Goal: Information Seeking & Learning: Find specific fact

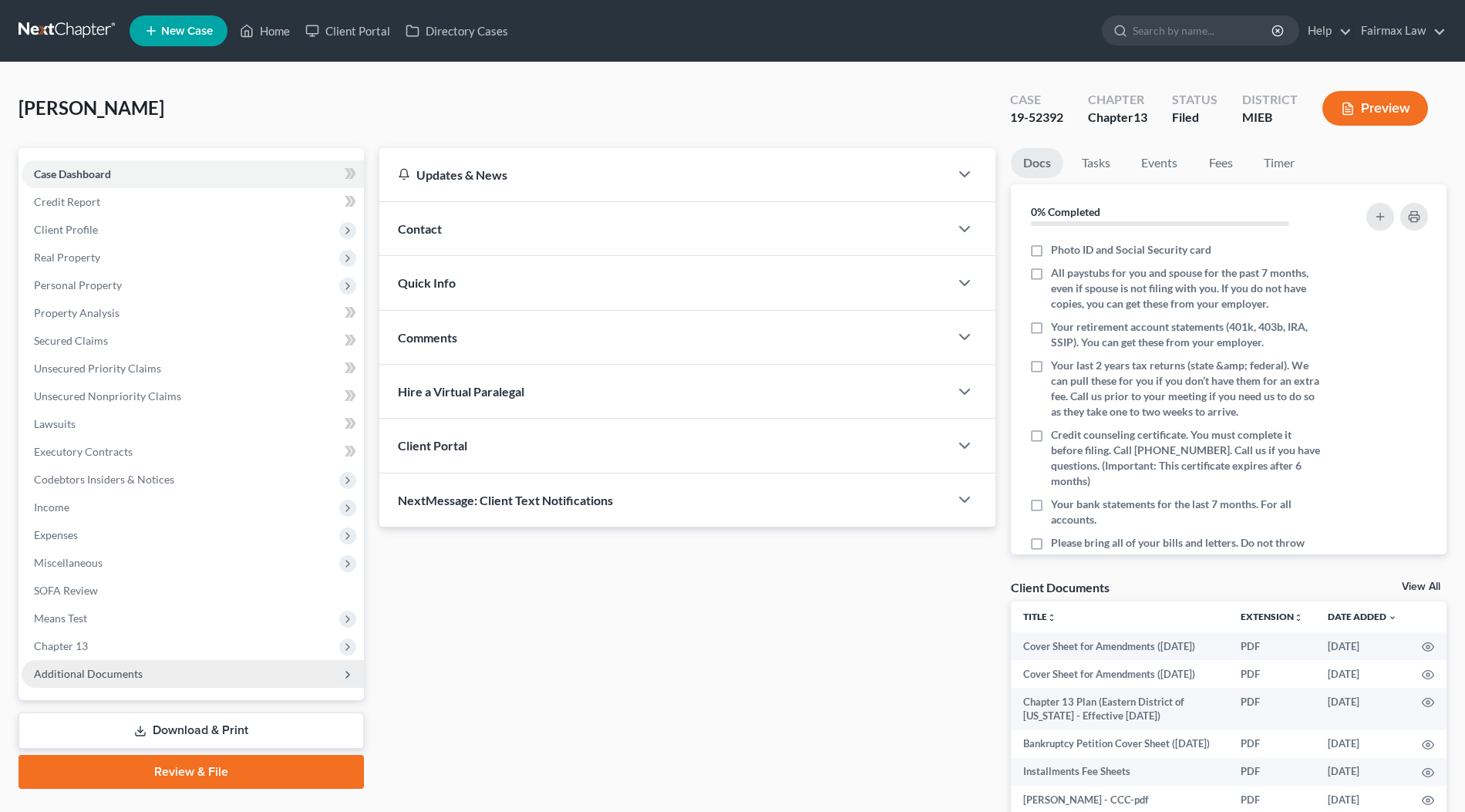
click at [151, 681] on span "Additional Documents" at bounding box center [193, 673] width 342 height 27
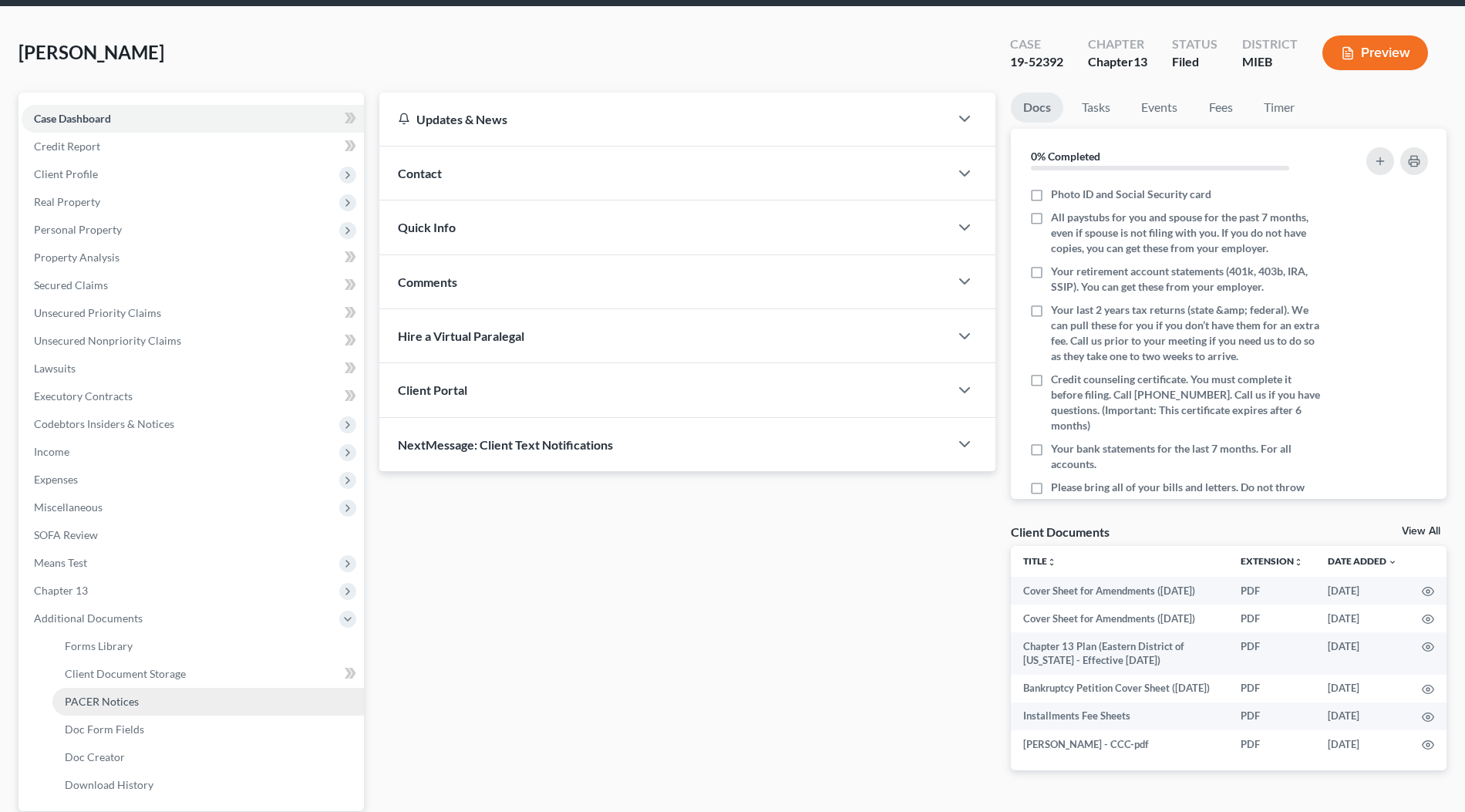
click at [132, 705] on span "PACER Notices" at bounding box center [102, 701] width 74 height 13
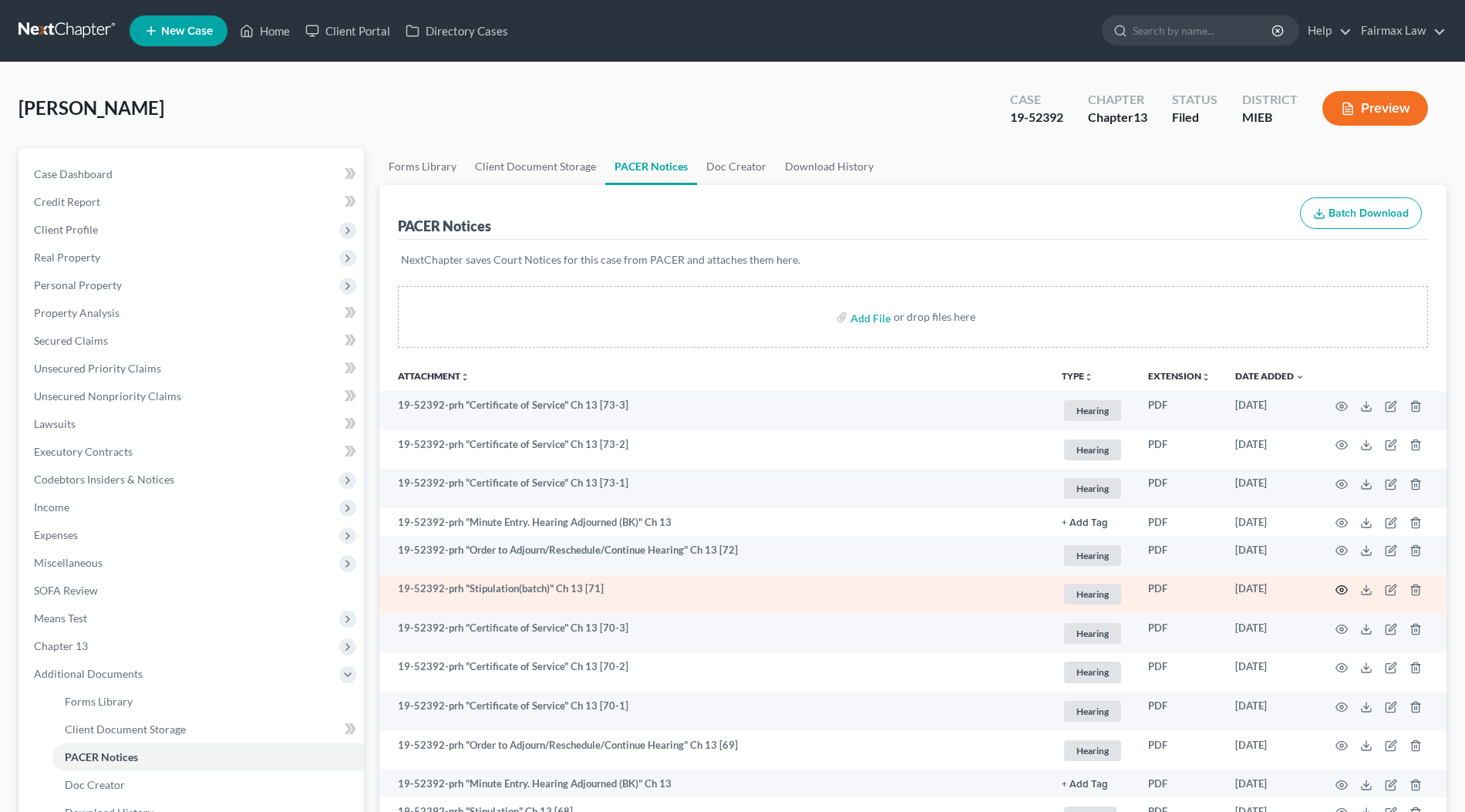
click at [1345, 586] on icon "button" at bounding box center [1343, 590] width 12 height 9
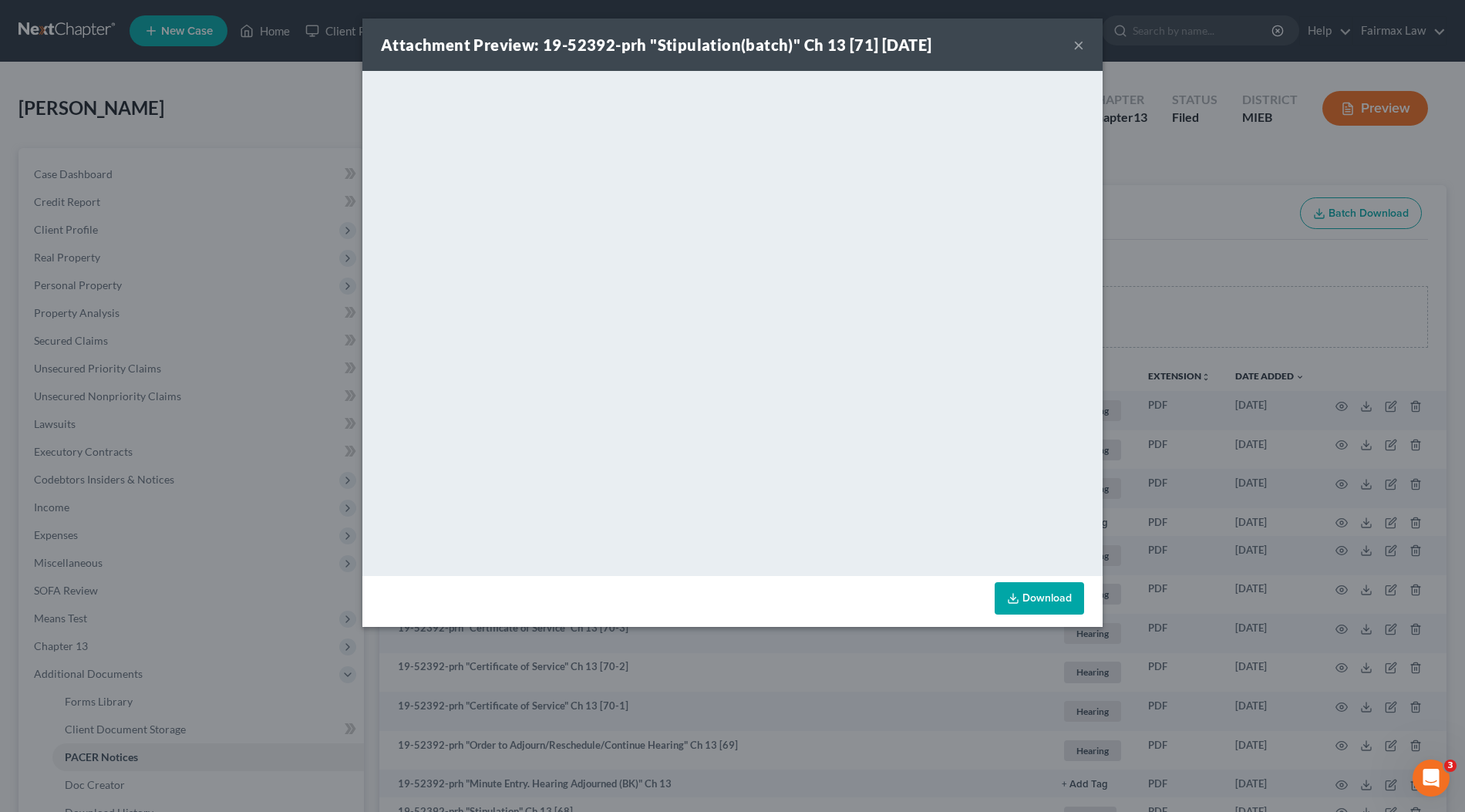
click at [1156, 345] on div "Attachment Preview: 19-52392-prh "Stipulation(batch)" Ch 13 [71] 08/13/2025 × <…" at bounding box center [732, 406] width 1465 height 812
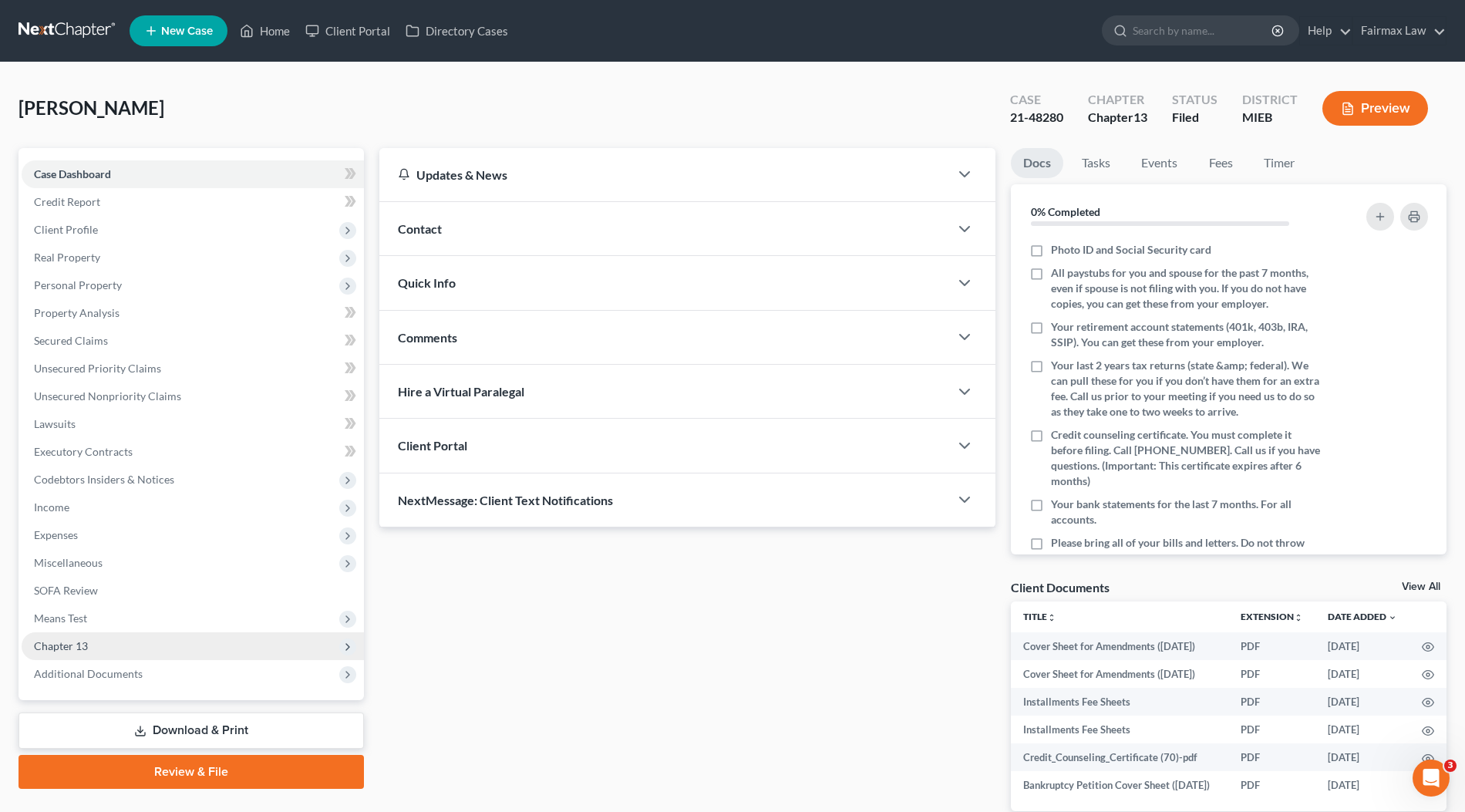
click at [133, 651] on span "Chapter 13" at bounding box center [193, 646] width 342 height 27
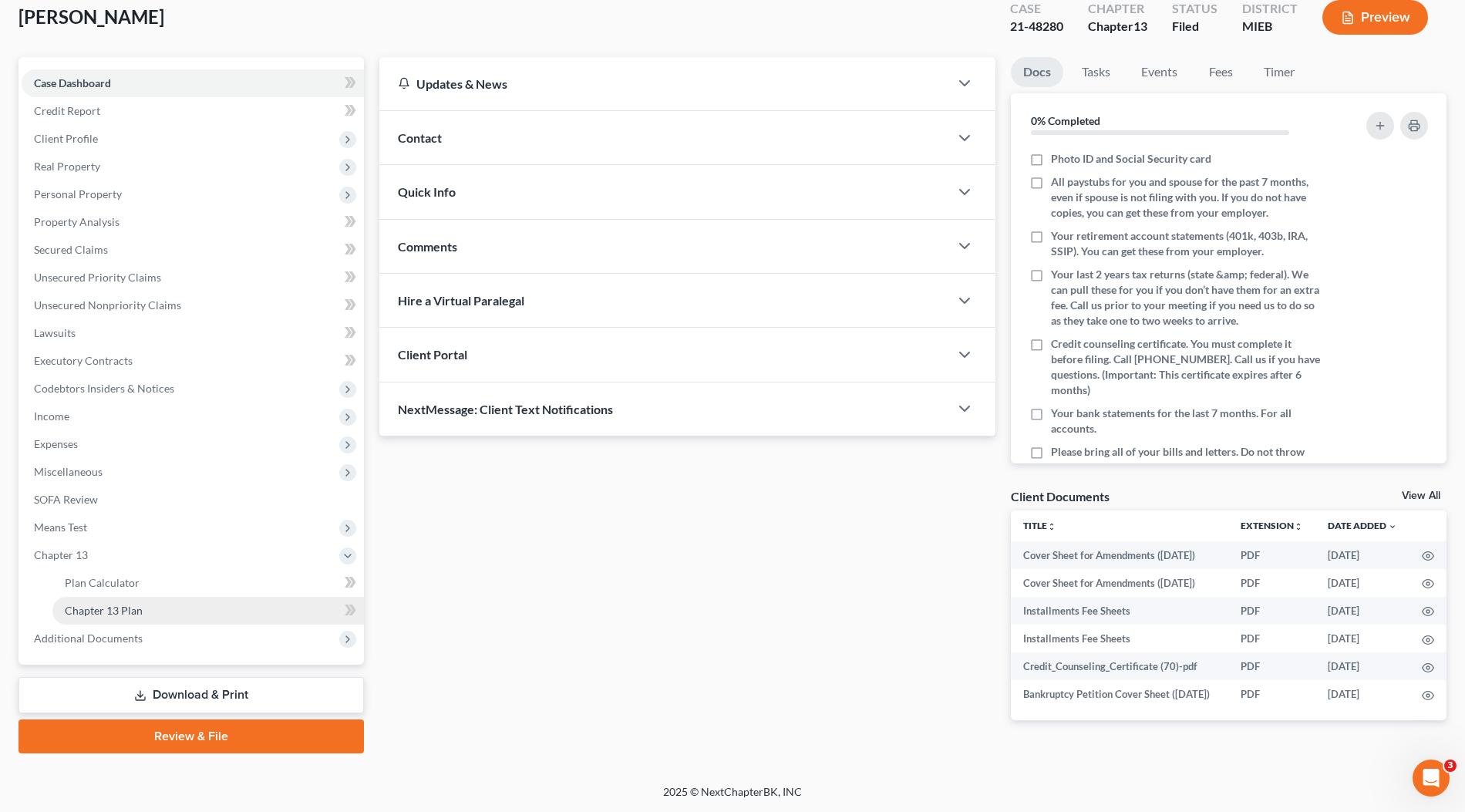
click at [105, 596] on link "Chapter 13 Plan" at bounding box center [208, 610] width 311 height 27
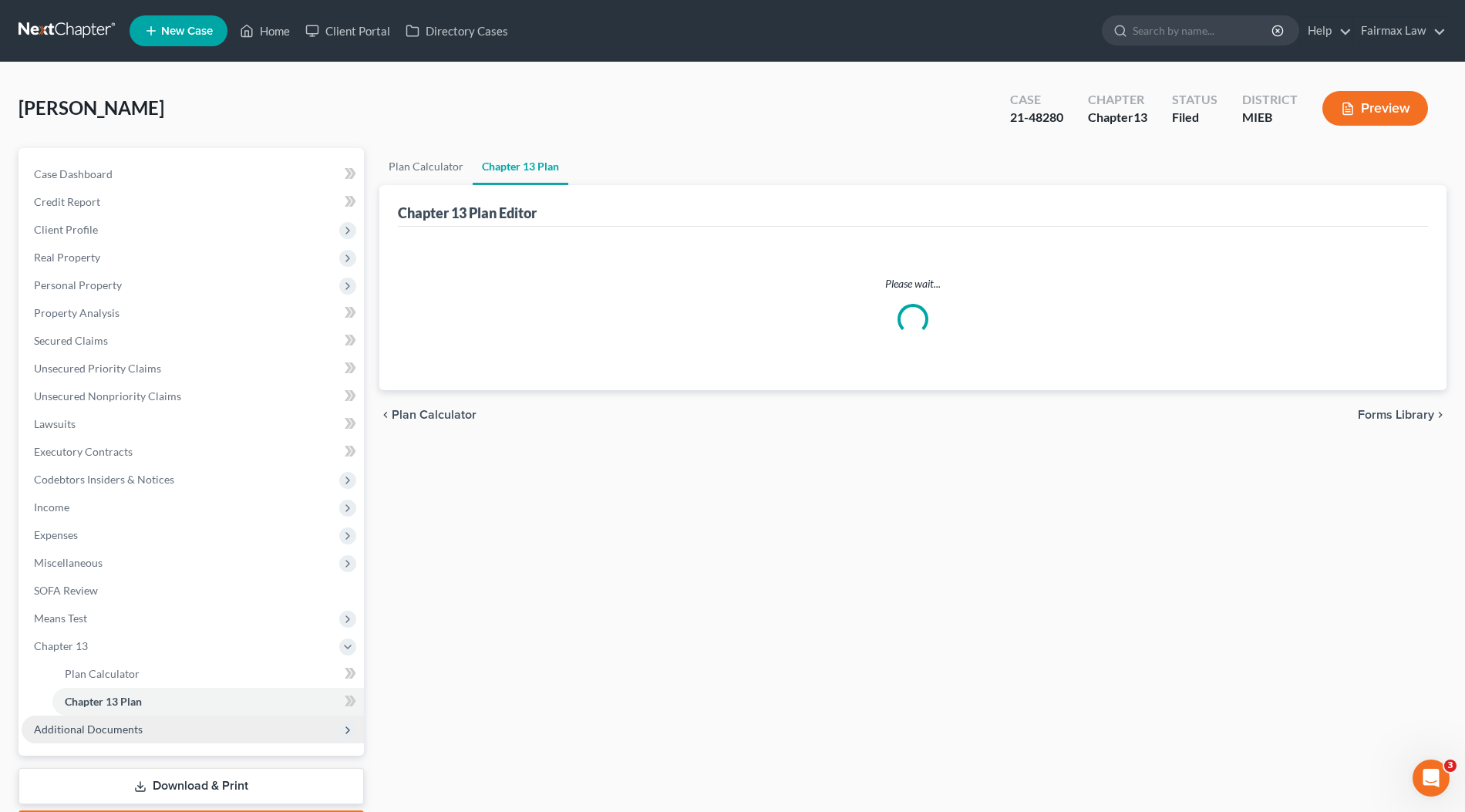
click at [85, 724] on span "Additional Documents" at bounding box center [88, 728] width 109 height 13
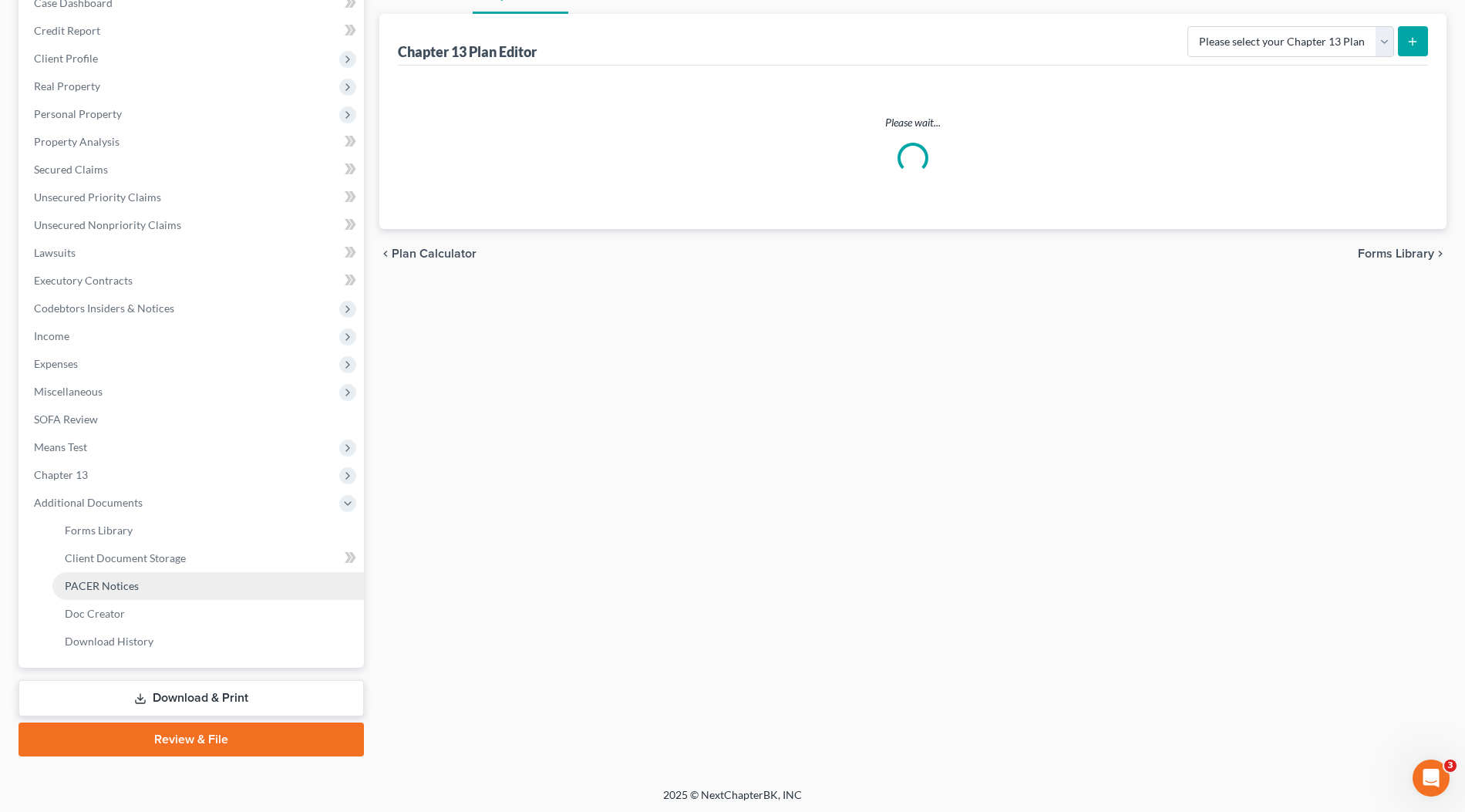
click at [114, 584] on span "PACER Notices" at bounding box center [102, 585] width 74 height 13
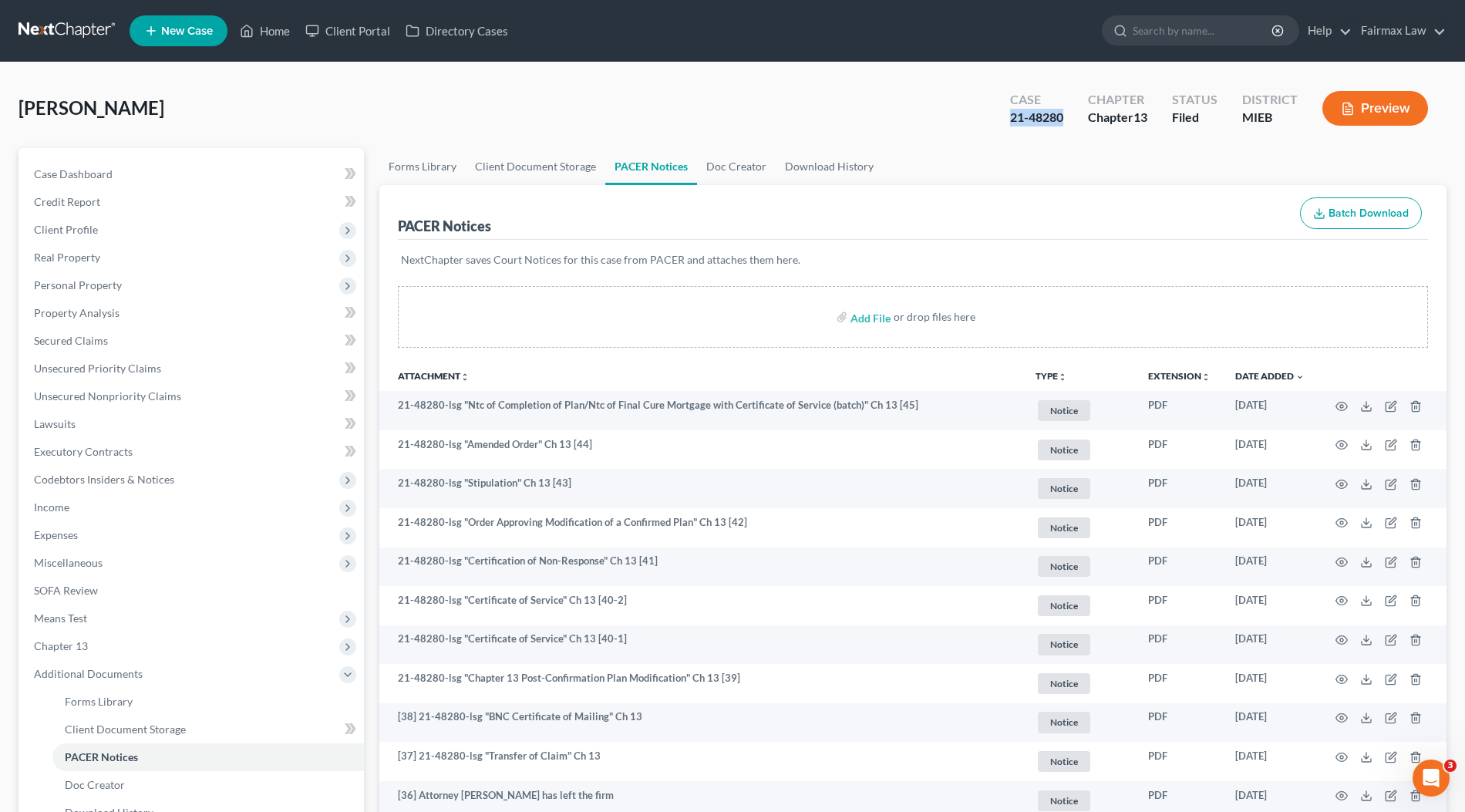
drag, startPoint x: 1068, startPoint y: 112, endPoint x: 993, endPoint y: 115, distance: 75.1
click at [993, 115] on div "Case 21-48280 Chapter Chapter 13 Status Filed District MIEB Preview" at bounding box center [1219, 109] width 455 height 55
copy div "21-48280"
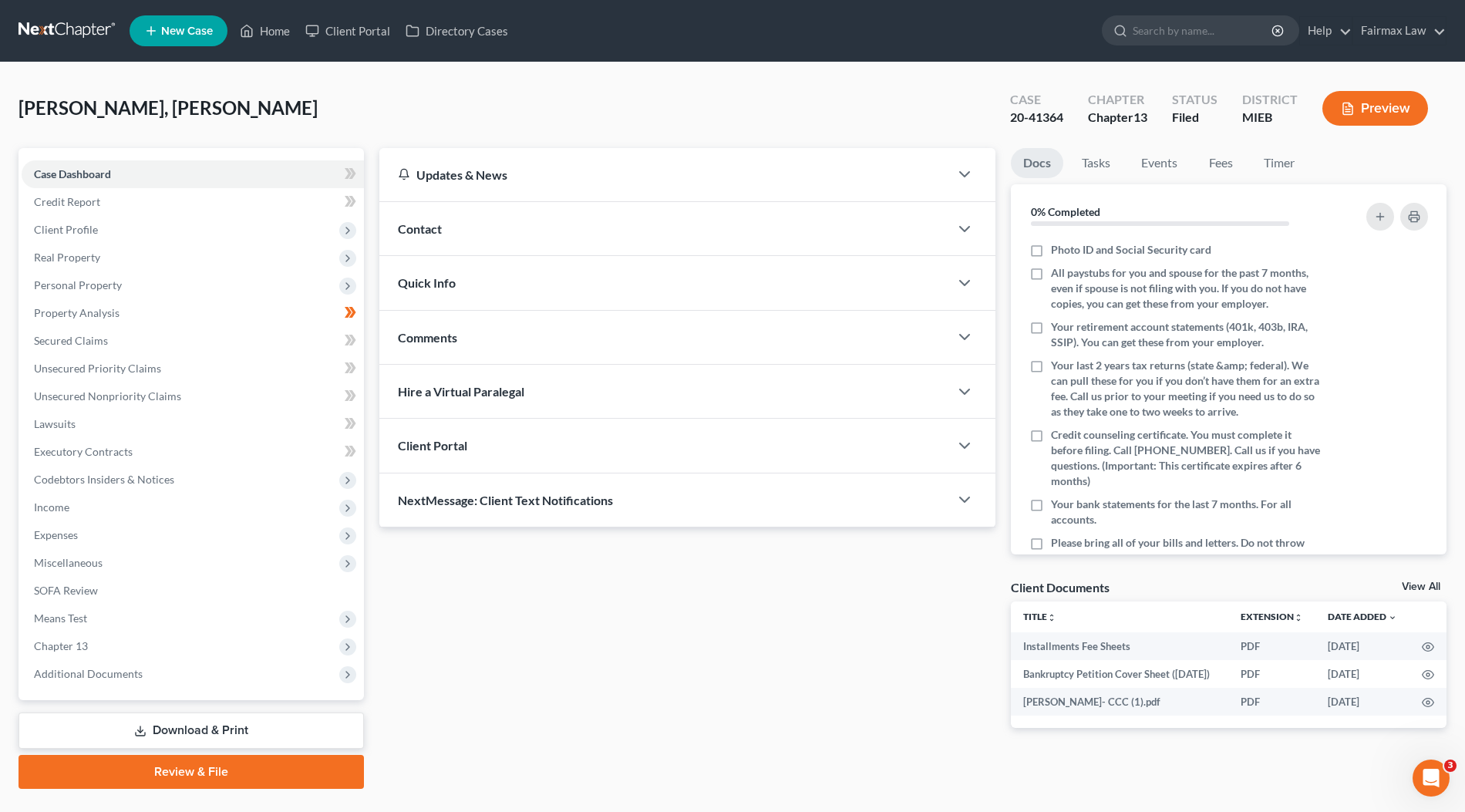
drag, startPoint x: 114, startPoint y: 669, endPoint x: 131, endPoint y: 752, distance: 84.7
click at [114, 669] on span "Additional Documents" at bounding box center [88, 673] width 109 height 13
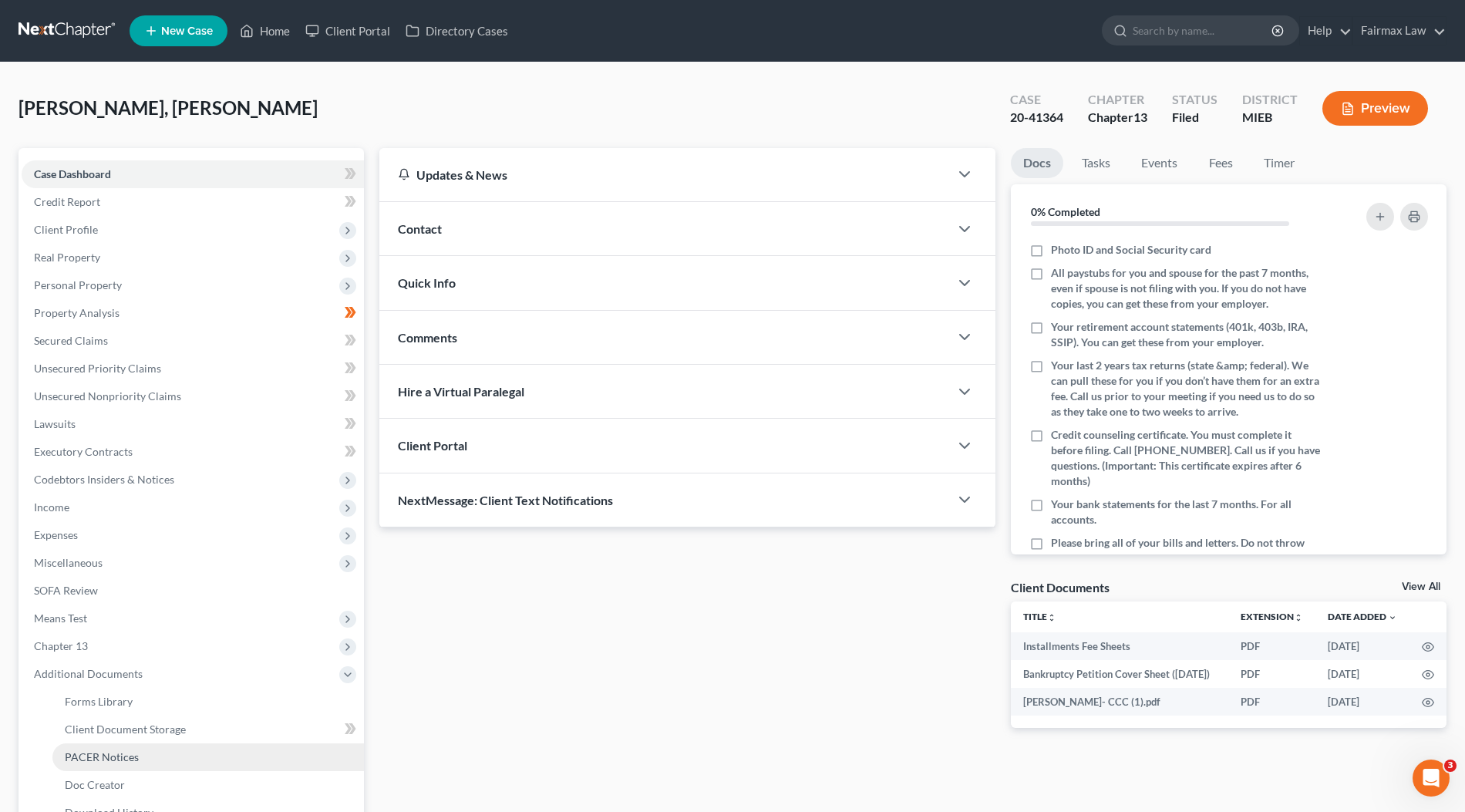
click at [139, 757] on link "PACER Notices" at bounding box center [208, 757] width 311 height 27
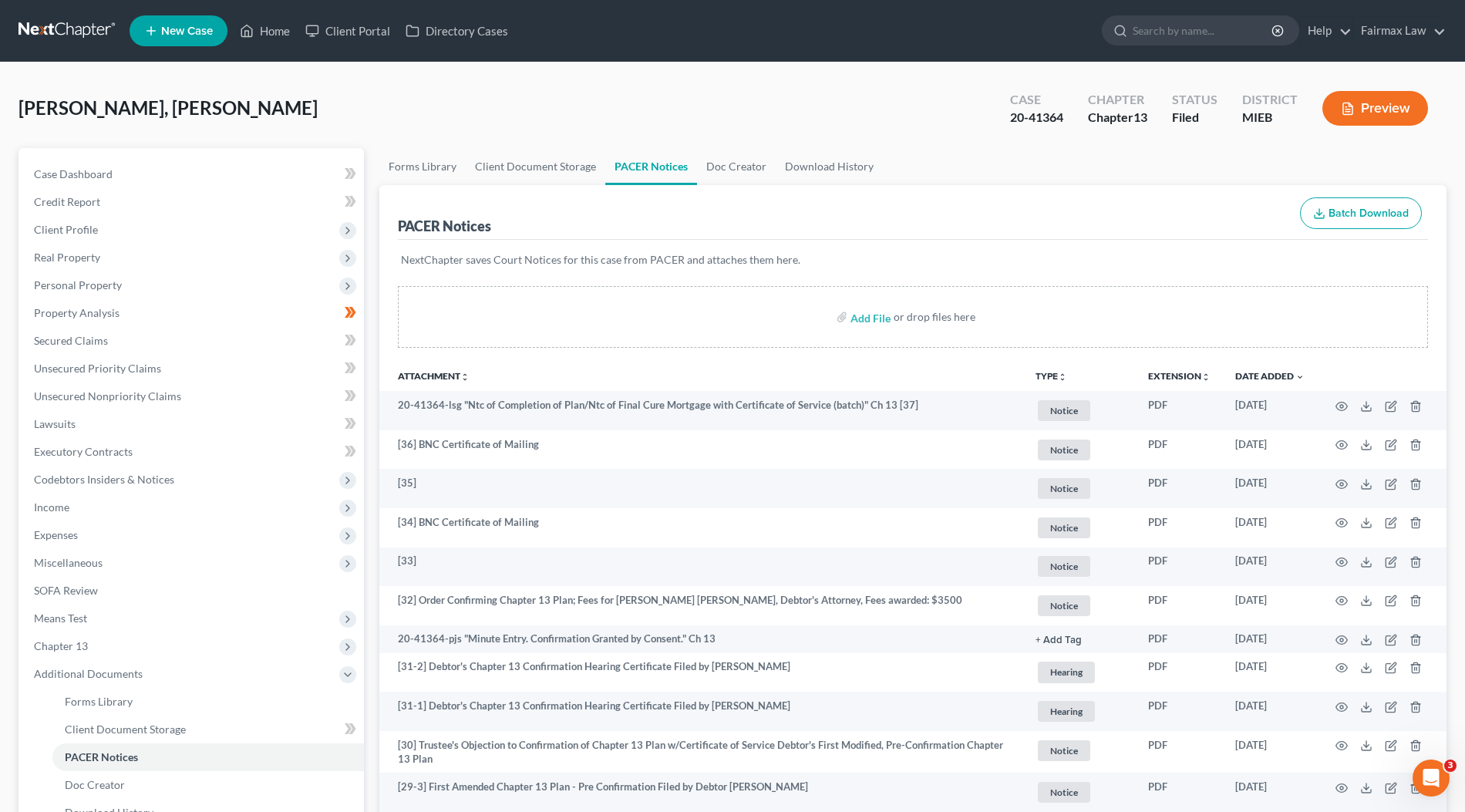
click at [903, 58] on nav "Home New Case Client Portal Directory Cases Fairmax Law johnmark@fairmaxlaw.com…" at bounding box center [732, 31] width 1465 height 62
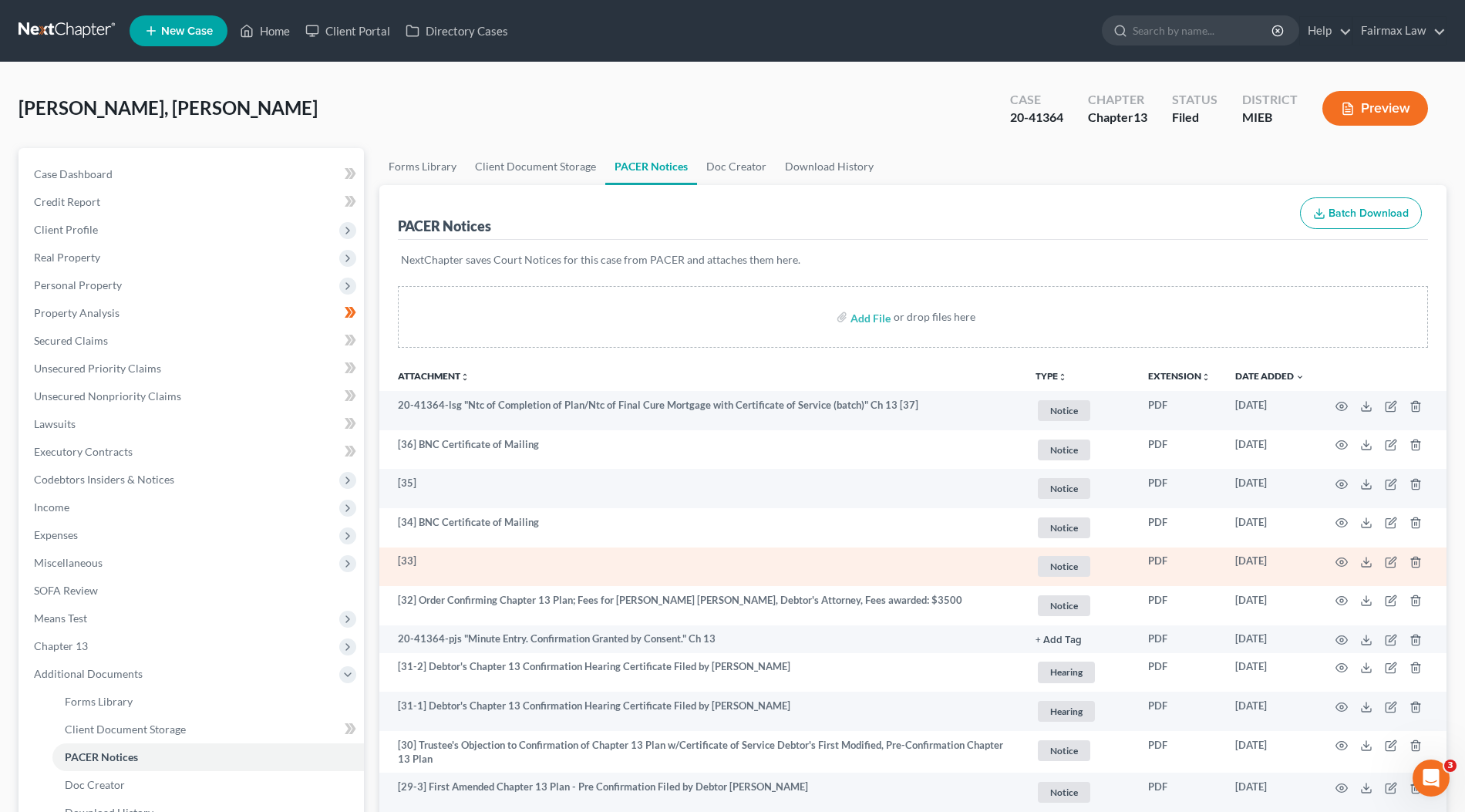
click at [699, 572] on td "[33]" at bounding box center [701, 567] width 644 height 39
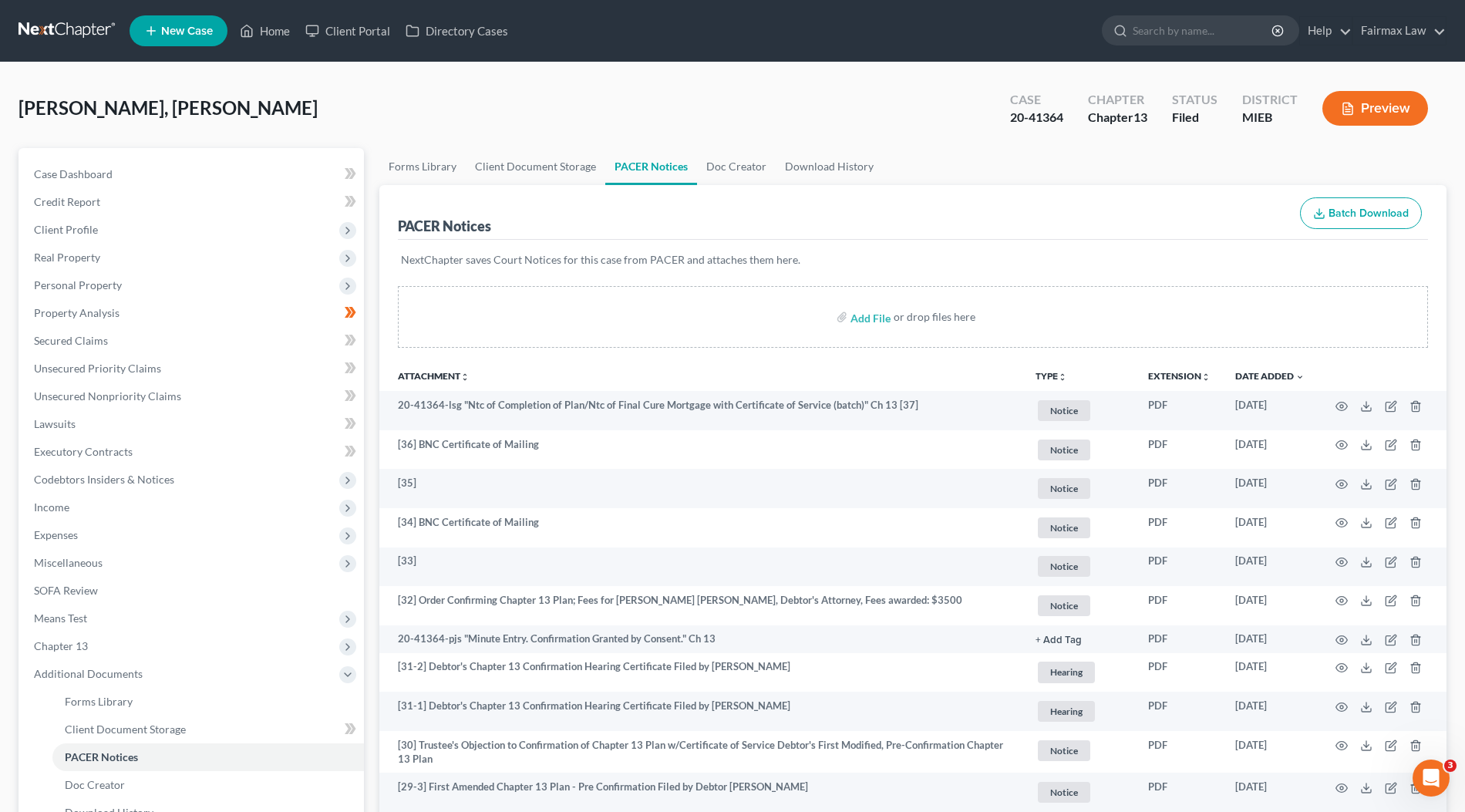
click at [97, 99] on span "Irby Jr., Solomon" at bounding box center [169, 108] width 300 height 22
copy span "Solomon"
